Goal: Task Accomplishment & Management: Use online tool/utility

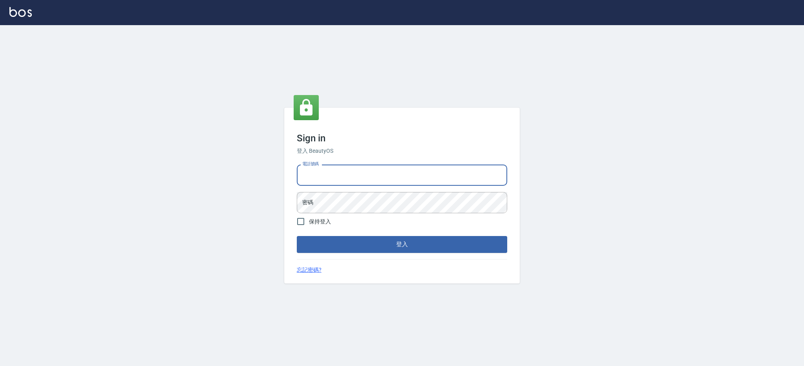
click at [361, 181] on input "電話號碼" at bounding box center [402, 174] width 210 height 21
type input "0426312798"
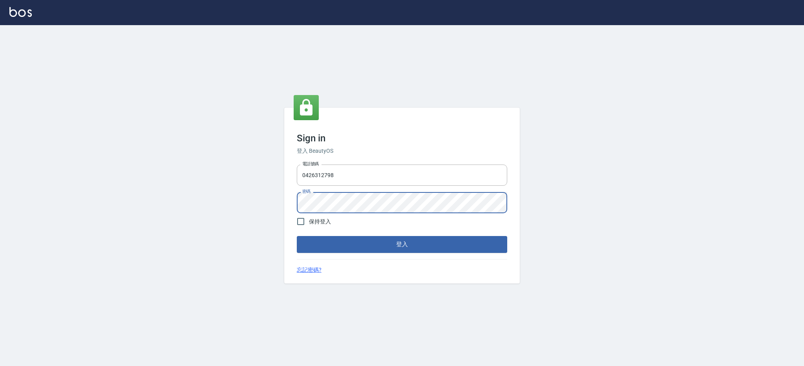
click at [297, 236] on button "登入" at bounding box center [402, 244] width 210 height 16
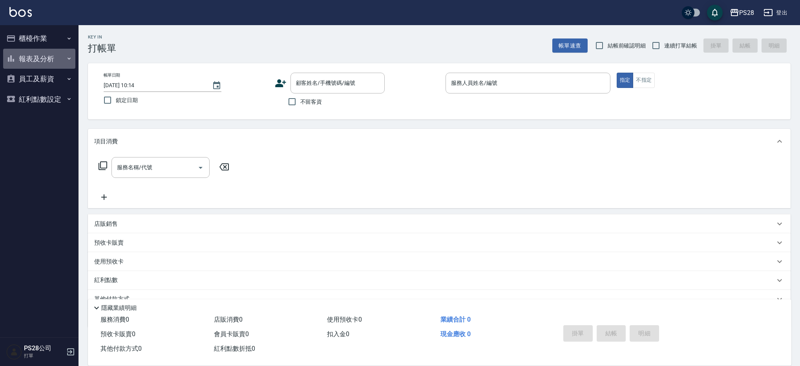
click at [34, 53] on button "報表及分析" at bounding box center [39, 59] width 72 height 20
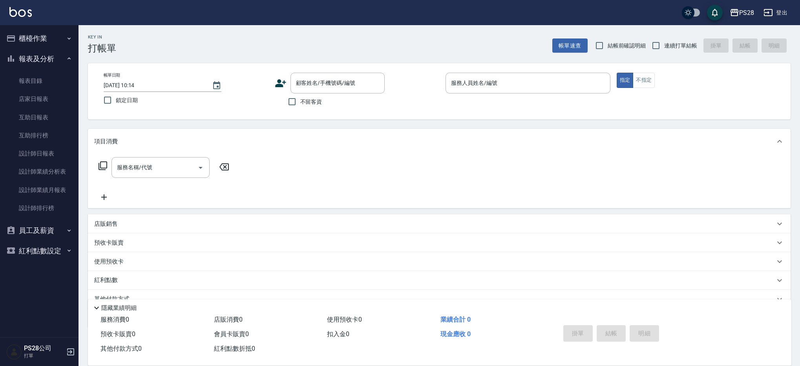
click at [50, 37] on button "櫃檯作業" at bounding box center [39, 38] width 72 height 20
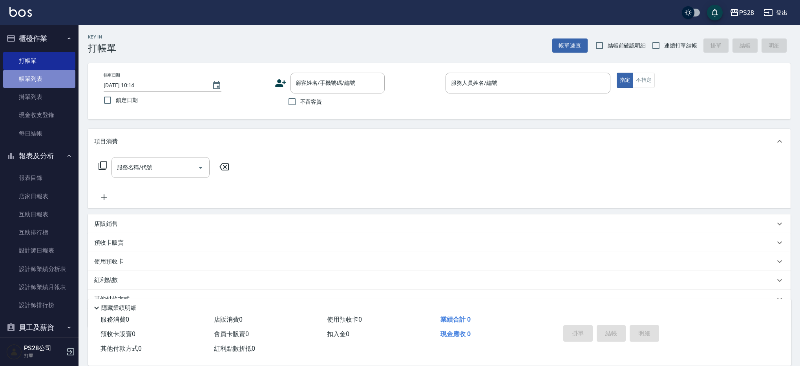
click at [39, 78] on link "帳單列表" at bounding box center [39, 79] width 72 height 18
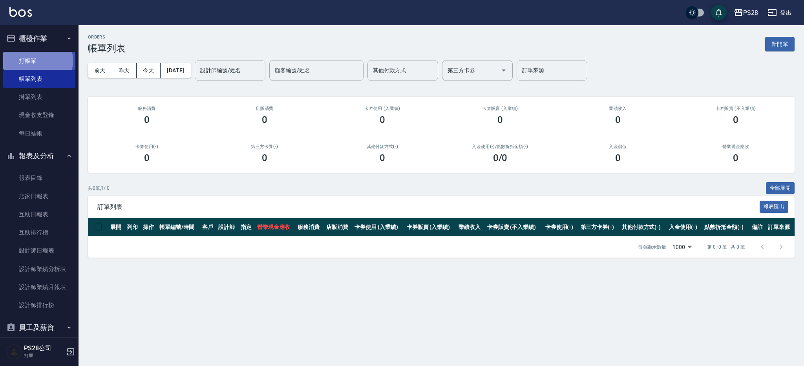
click at [33, 60] on link "打帳單" at bounding box center [39, 61] width 72 height 18
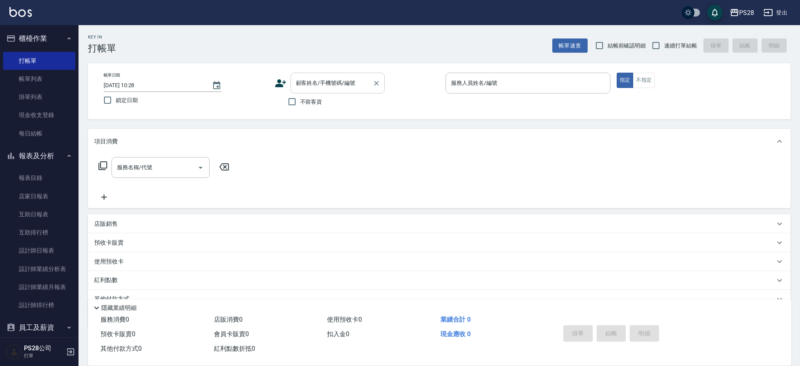
drag, startPoint x: 312, startPoint y: 106, endPoint x: 381, endPoint y: 72, distance: 76.4
click at [312, 106] on label "不留客資" at bounding box center [303, 101] width 38 height 16
click at [300, 106] on input "不留客資" at bounding box center [292, 101] width 16 height 16
checkbox input "true"
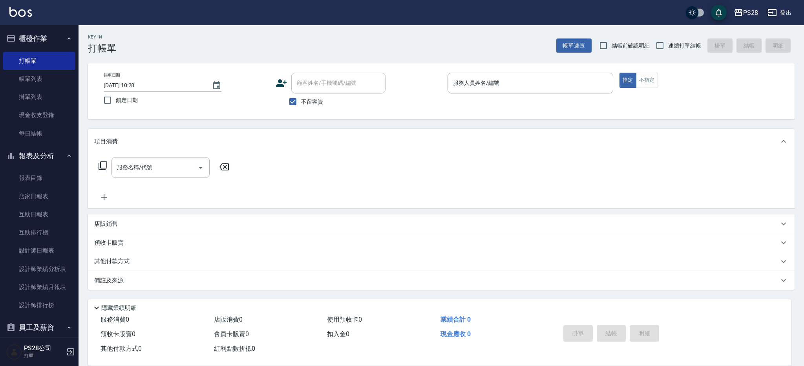
click at [672, 46] on span "連續打單結帳" at bounding box center [684, 46] width 33 height 8
click at [668, 46] on input "連續打單結帳" at bounding box center [660, 45] width 16 height 16
checkbox input "true"
